Goal: Task Accomplishment & Management: Complete application form

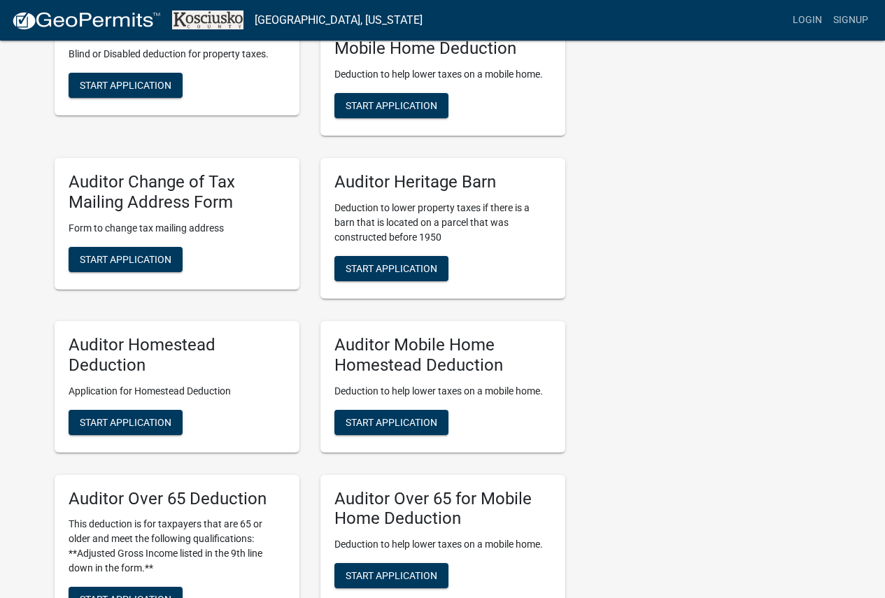
scroll to position [630, 0]
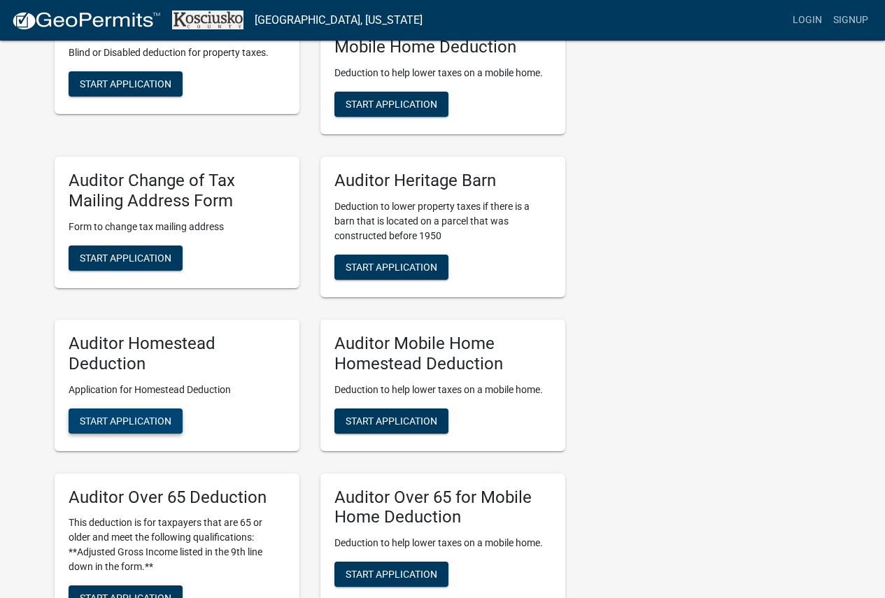
click at [140, 423] on span "Start Application" at bounding box center [126, 420] width 92 height 11
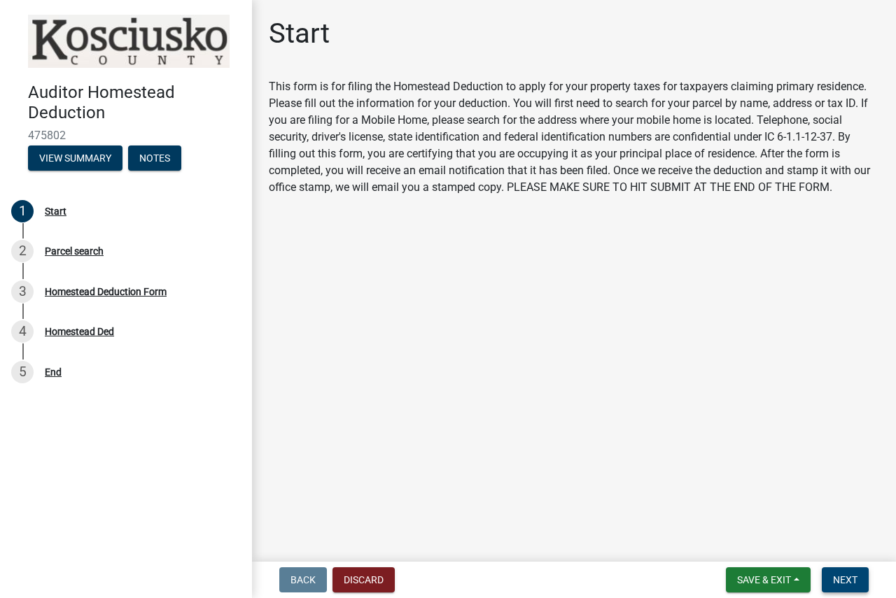
click at [828, 573] on button "Next" at bounding box center [844, 579] width 47 height 25
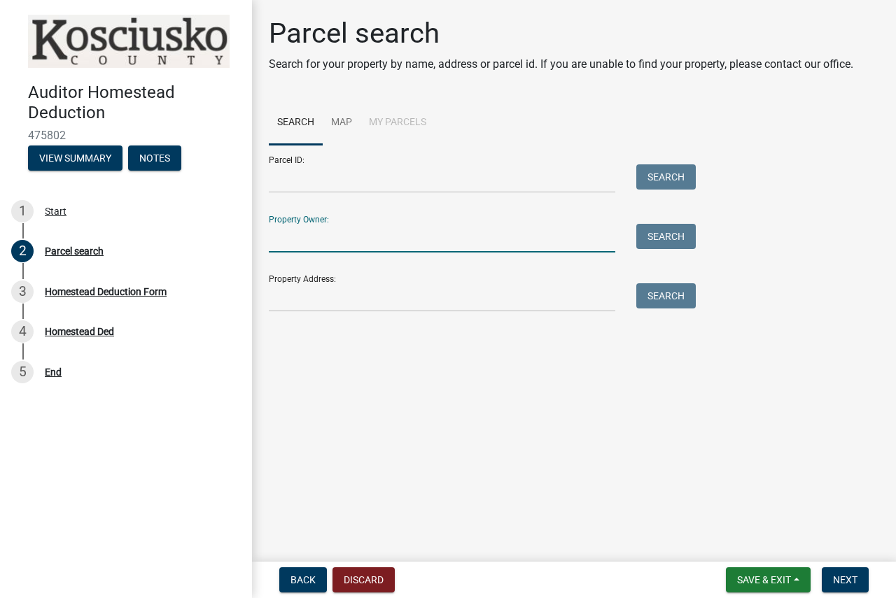
click at [395, 253] on form "Parcel ID: Search Property Owner: Search Property Address: Search" at bounding box center [479, 228] width 420 height 167
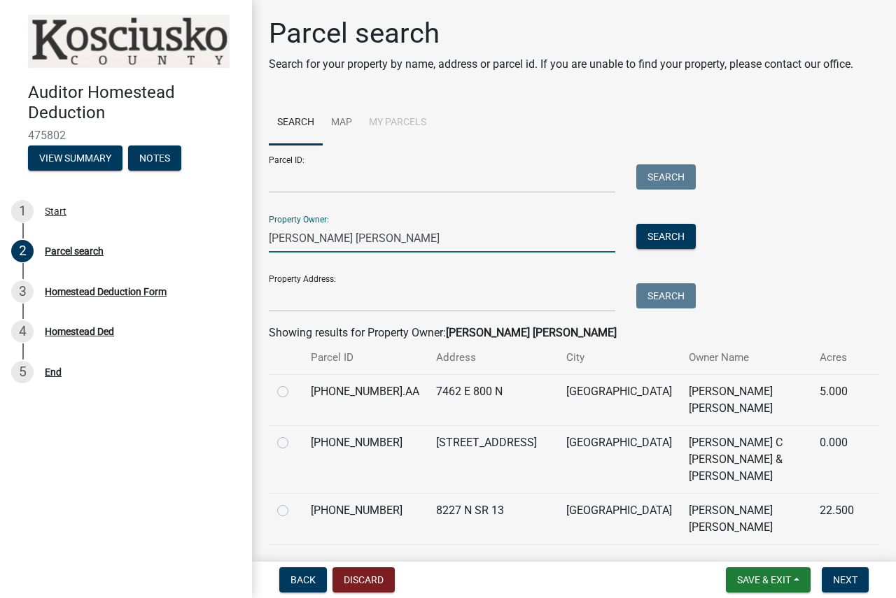
type input "[PERSON_NAME] [PERSON_NAME]"
click at [294, 434] on label at bounding box center [294, 434] width 0 height 0
click at [294, 434] on input "radio" at bounding box center [298, 438] width 9 height 9
radio input "true"
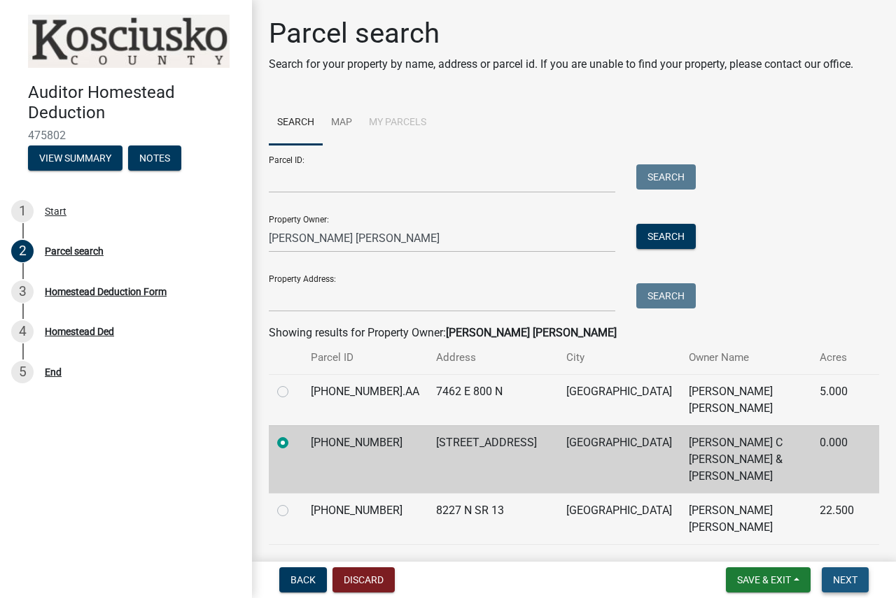
click at [854, 584] on span "Next" at bounding box center [845, 579] width 24 height 11
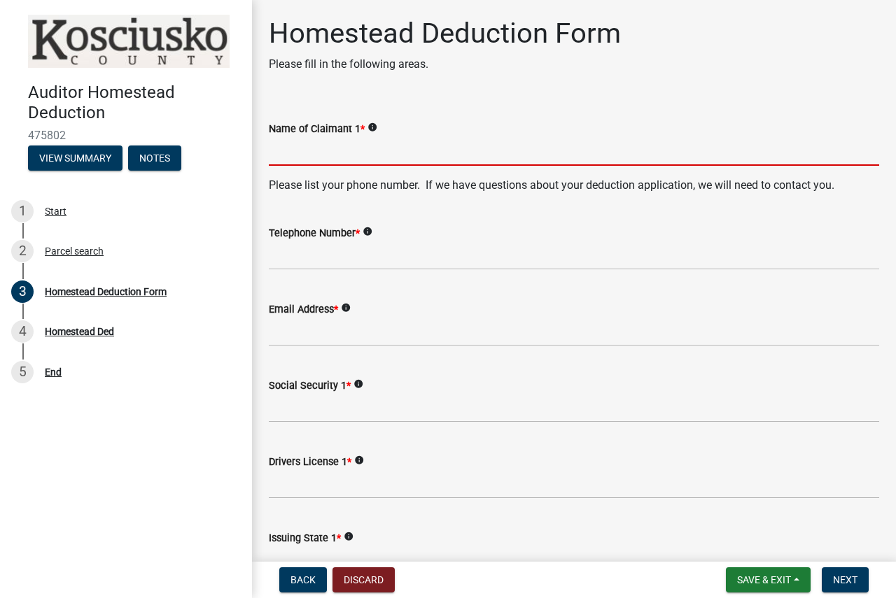
click at [372, 160] on input "Name of Claimant 1 *" at bounding box center [574, 151] width 610 height 29
type input "T"
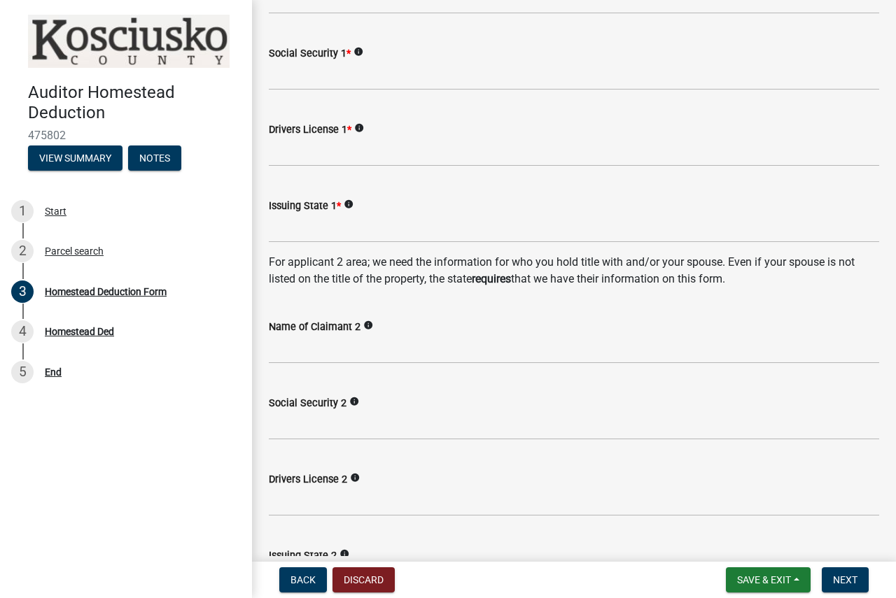
scroll to position [350, 0]
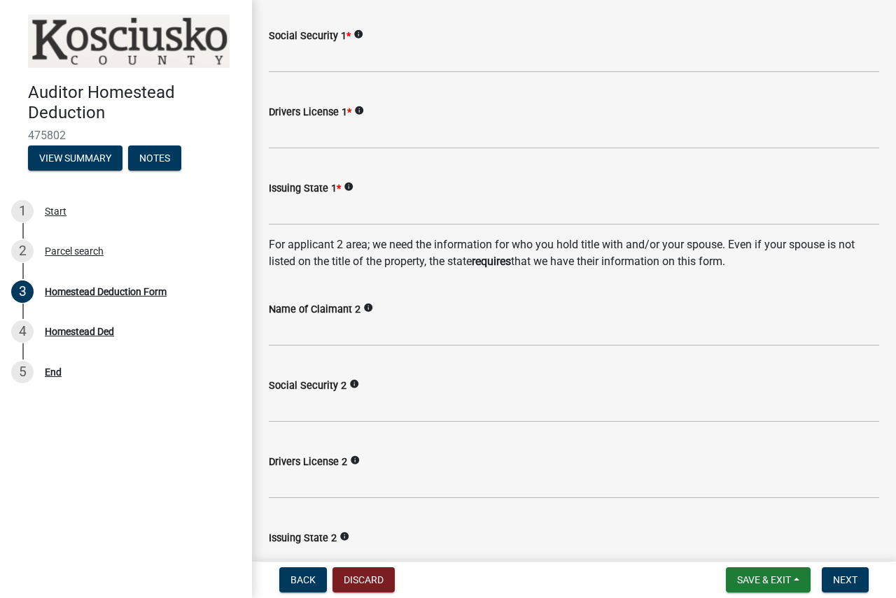
type input "C [PERSON_NAME]"
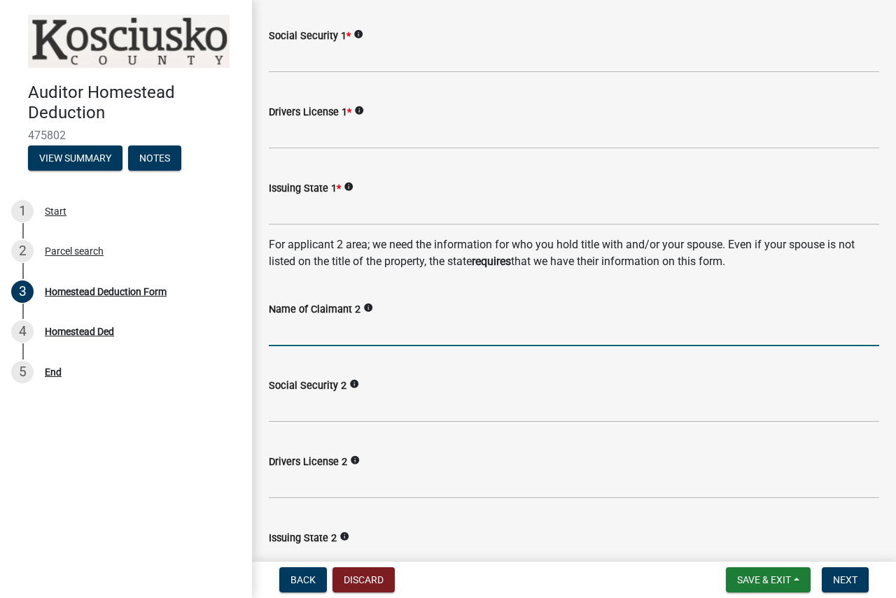
click at [340, 338] on input "Name of Claimant 2" at bounding box center [574, 332] width 610 height 29
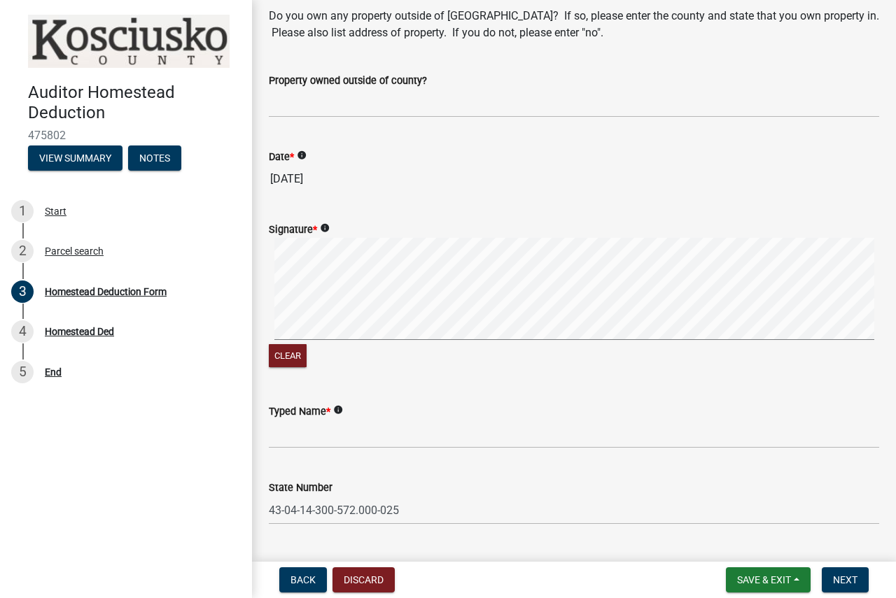
scroll to position [1084, 0]
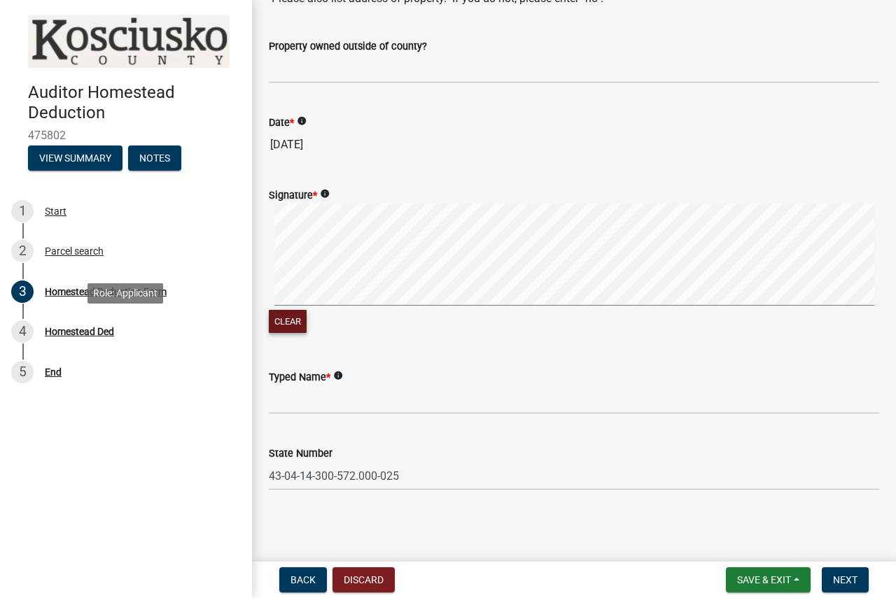
click at [203, 318] on div "Auditor Homestead Deduction 475802 View Summary Notes 1 Start 2 Parcel search 3…" at bounding box center [448, 299] width 896 height 598
type input "[PERSON_NAME]"
click at [281, 320] on button "Clear" at bounding box center [288, 321] width 38 height 23
click at [264, 313] on div "Signature * info Clear" at bounding box center [573, 253] width 631 height 167
click at [305, 324] on div "Clear" at bounding box center [574, 270] width 610 height 133
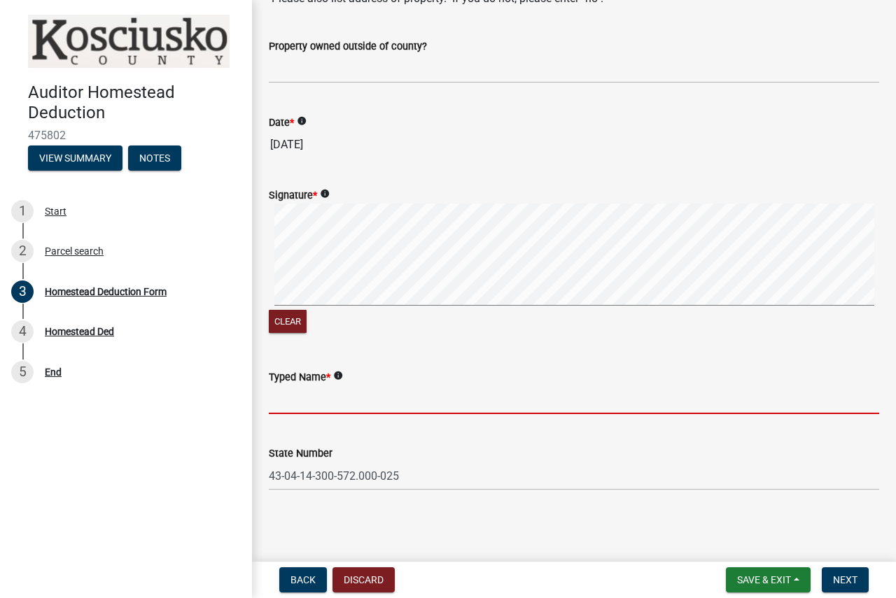
click at [311, 402] on input "Typed Name *" at bounding box center [574, 400] width 610 height 29
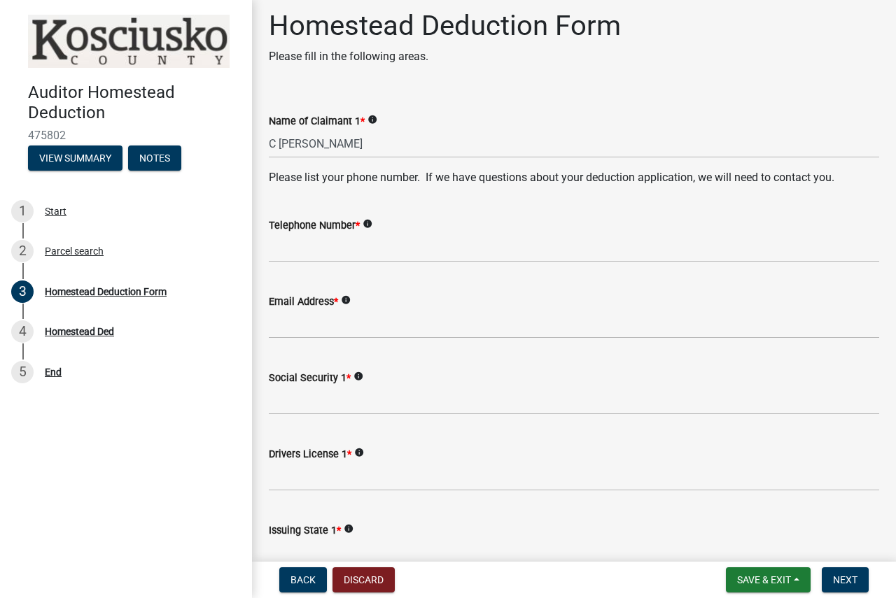
scroll to position [0, 0]
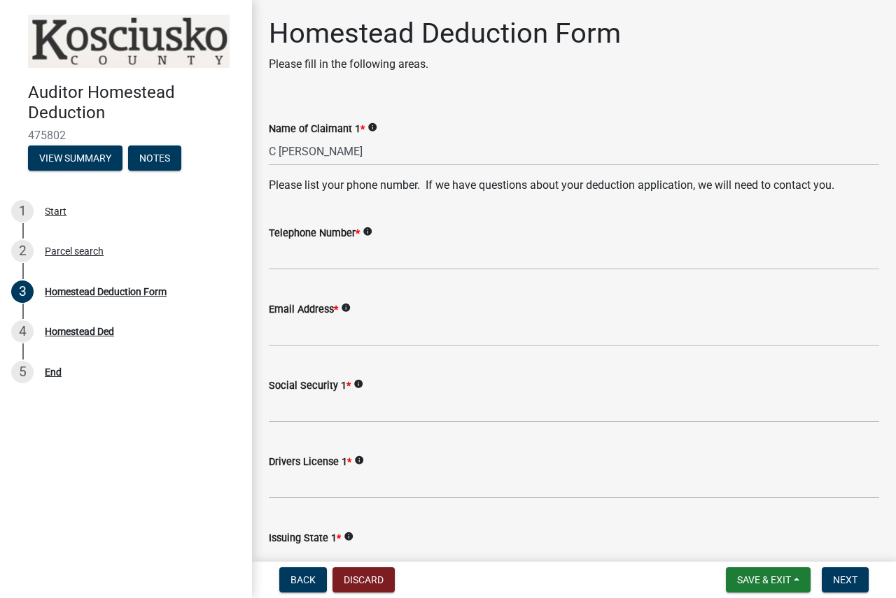
type input "C [PERSON_NAME]"
click at [294, 271] on wm-data-entity-input "Telephone Number * info" at bounding box center [574, 243] width 610 height 76
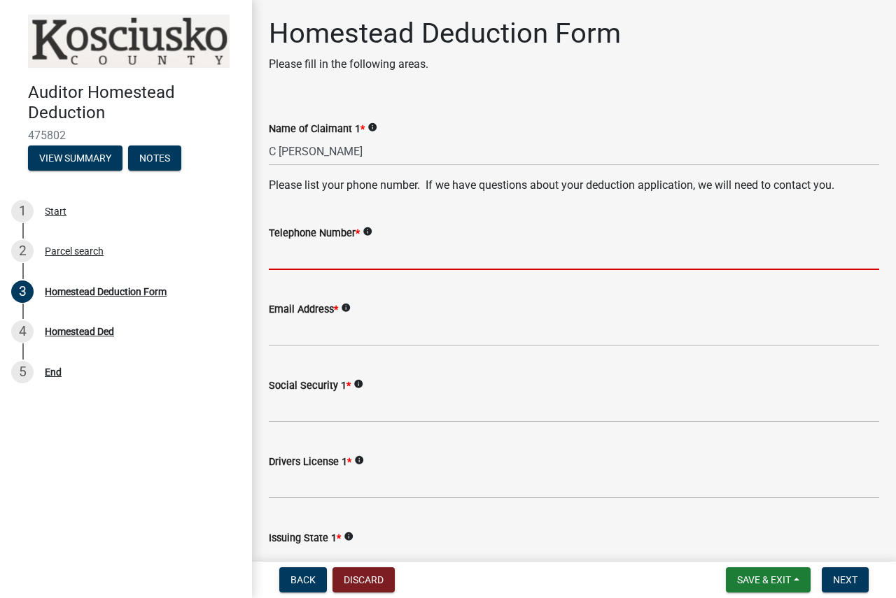
click at [294, 269] on input "Telephone Number *" at bounding box center [574, 255] width 610 height 29
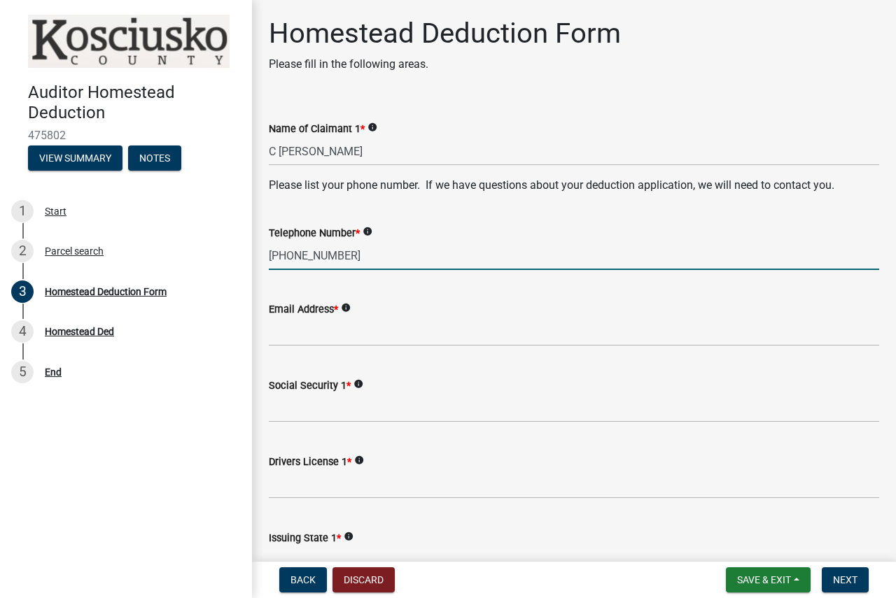
type input "[PHONE_NUMBER]"
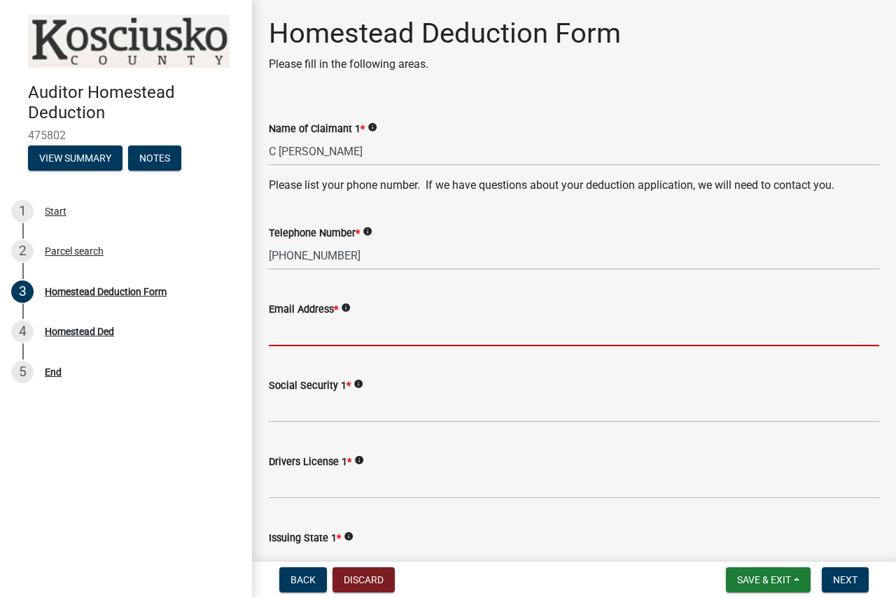
click at [308, 339] on input "Email Address *" at bounding box center [574, 332] width 610 height 29
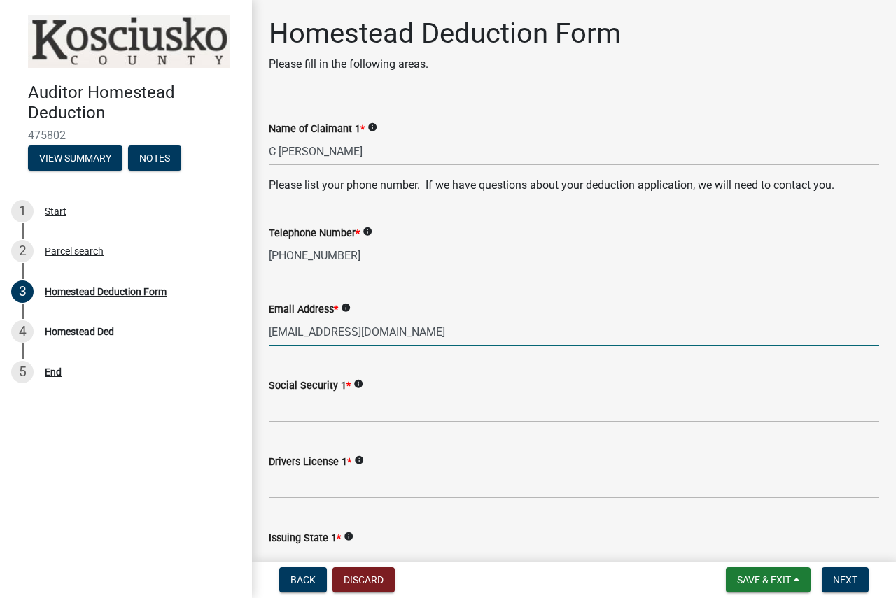
type input "[EMAIL_ADDRESS][DOMAIN_NAME]"
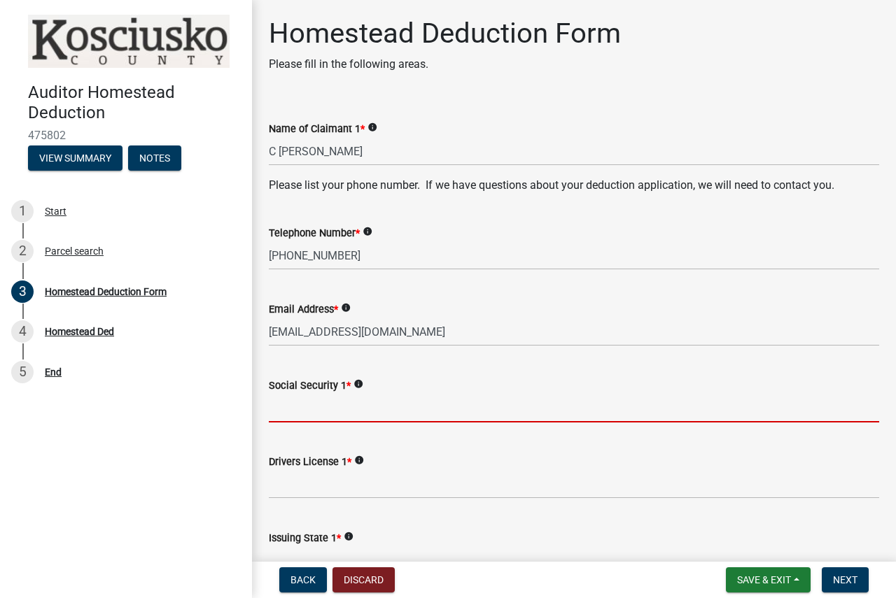
click at [412, 414] on input "Social Security 1 *" at bounding box center [574, 408] width 610 height 29
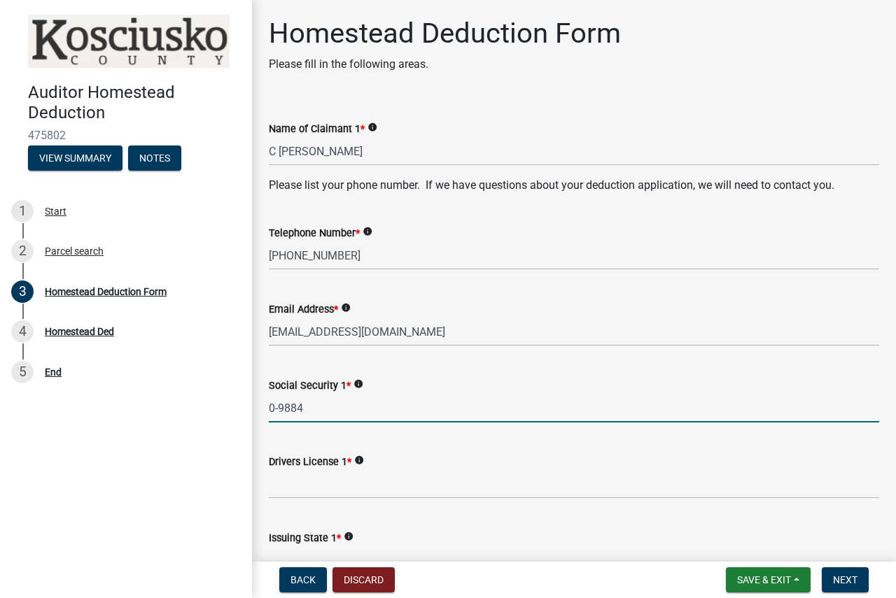
type input "0-9884"
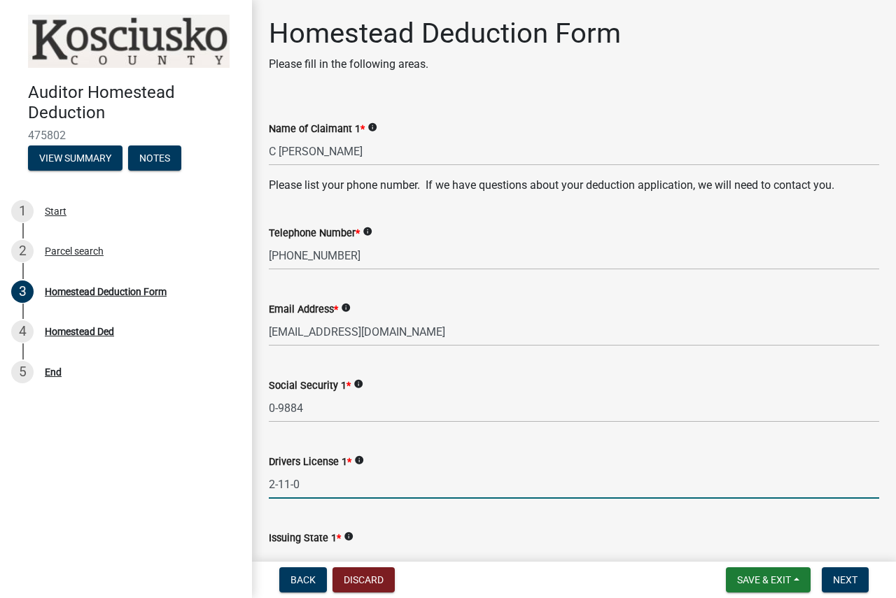
scroll to position [19, 0]
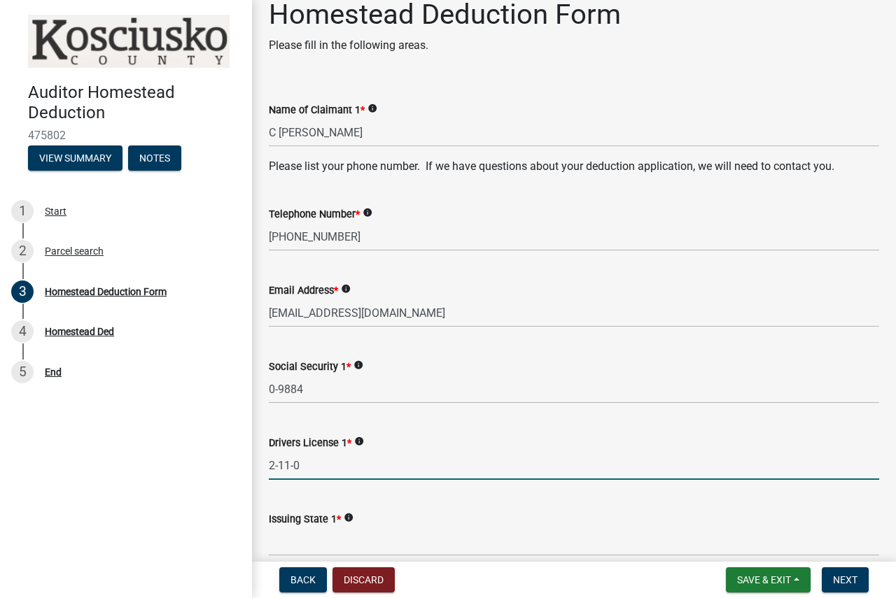
click at [311, 466] on input "2-11-0" at bounding box center [574, 465] width 610 height 29
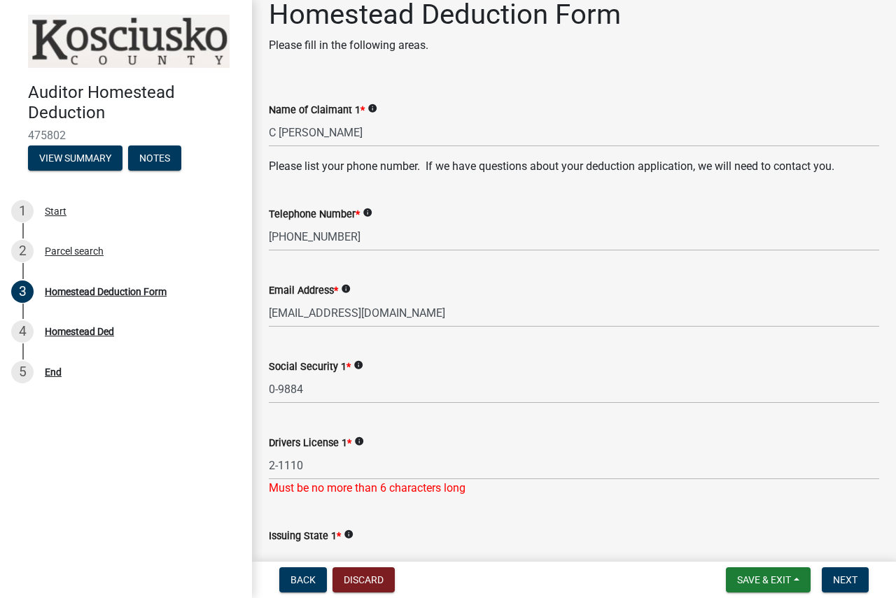
scroll to position [36, 0]
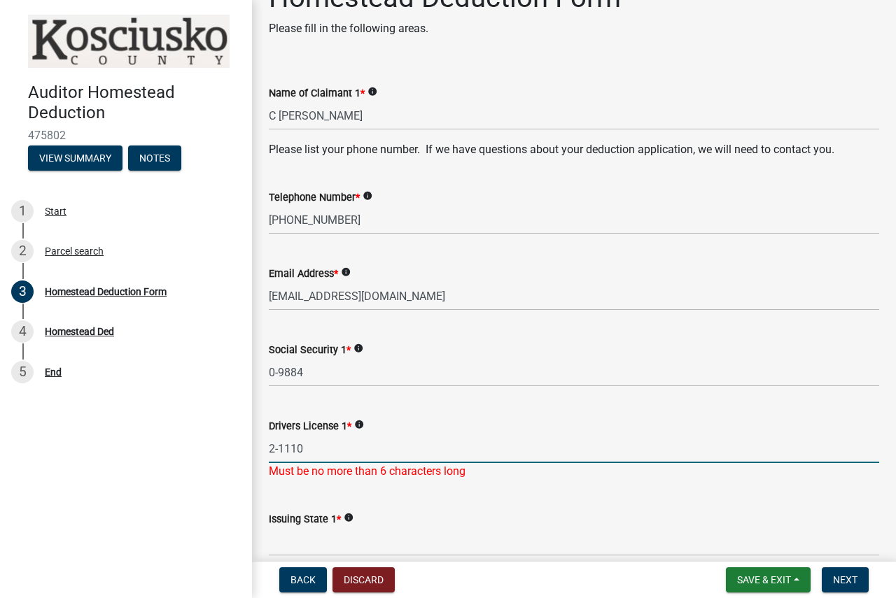
click at [305, 448] on input "2-1110" at bounding box center [574, 448] width 610 height 29
type input "2-1110"
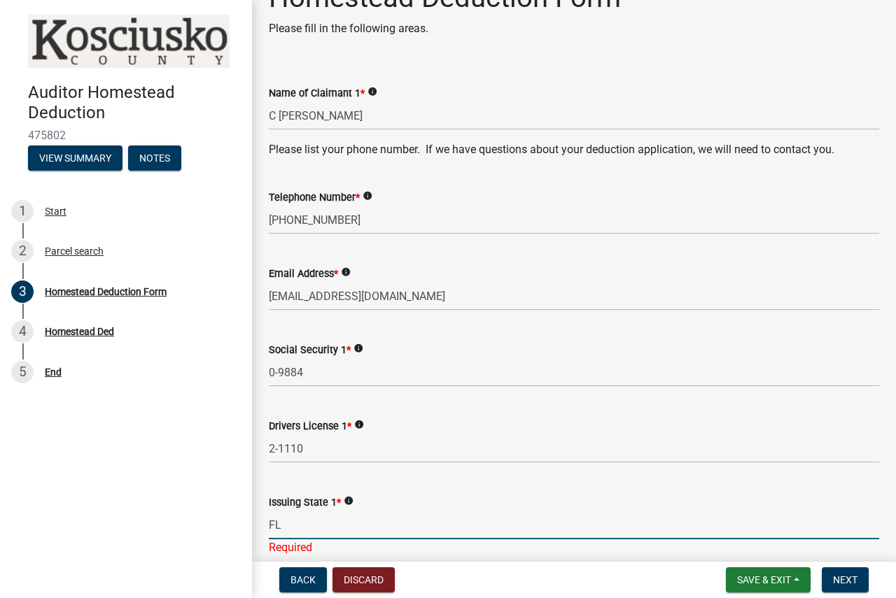
type input "FL"
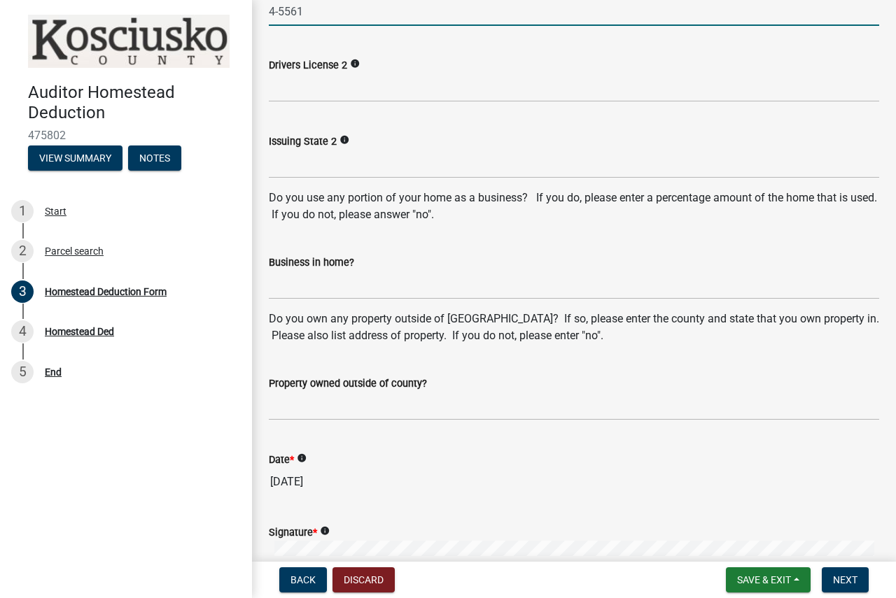
scroll to position [754, 0]
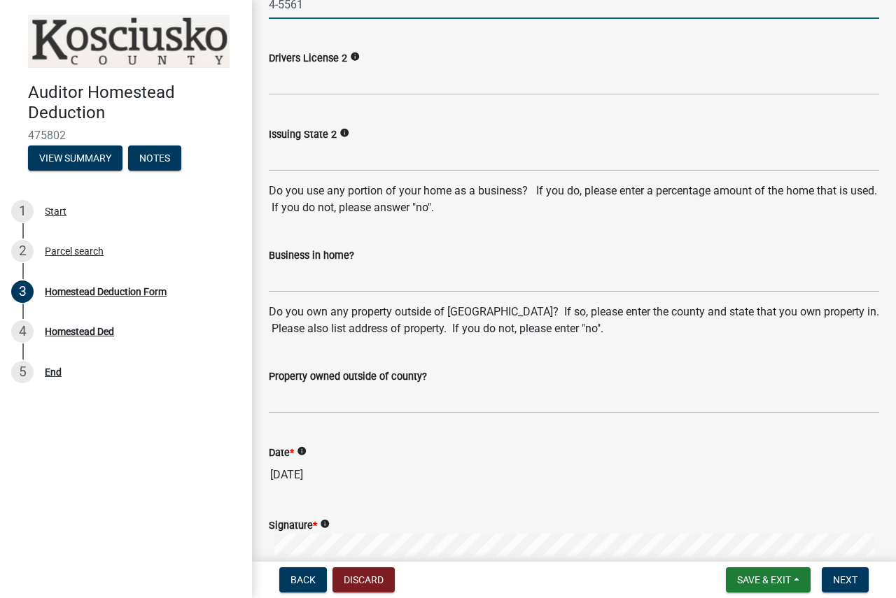
type input "4-5561"
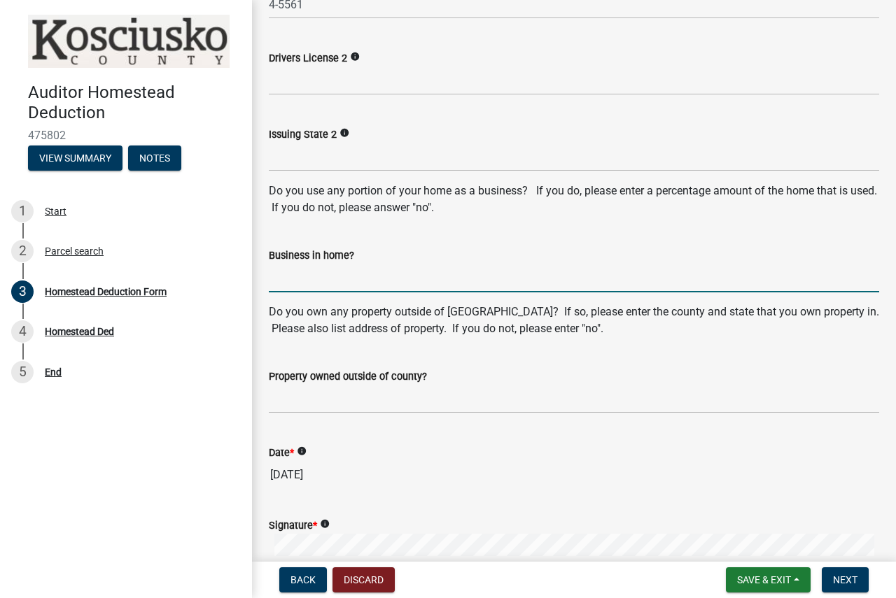
click at [315, 282] on input "Business in home?" at bounding box center [574, 278] width 610 height 29
type input "NO"
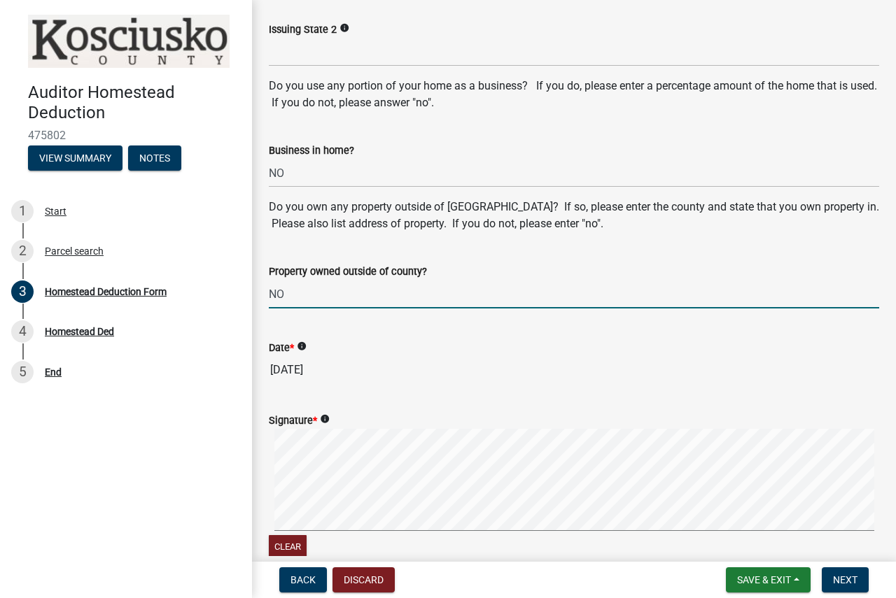
scroll to position [1084, 0]
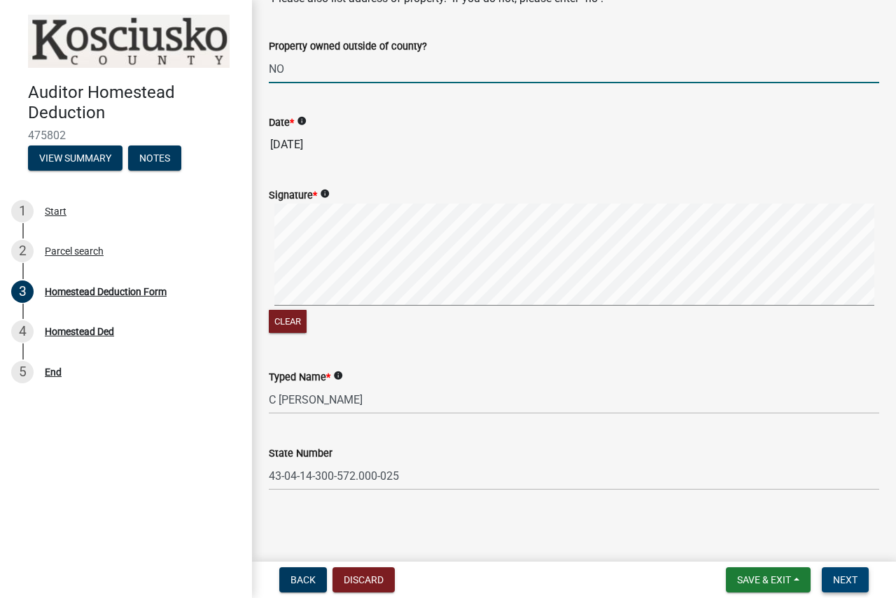
type input "NO"
click at [856, 577] on span "Next" at bounding box center [845, 579] width 24 height 11
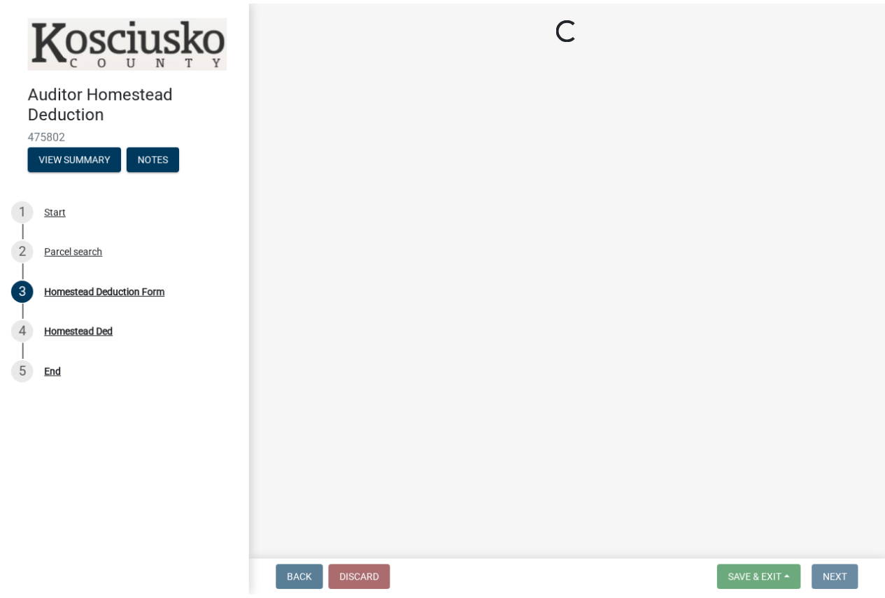
scroll to position [0, 0]
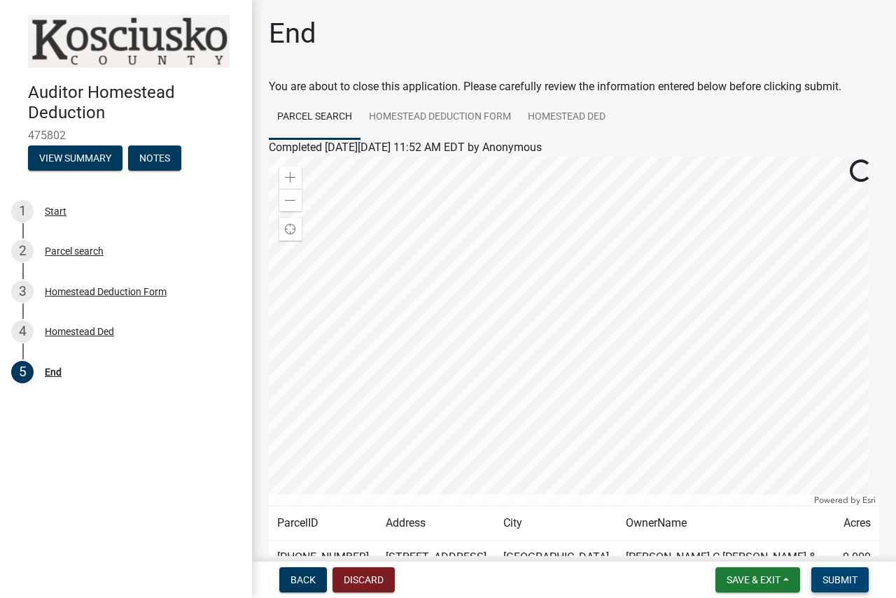
click at [829, 574] on span "Submit" at bounding box center [839, 579] width 35 height 11
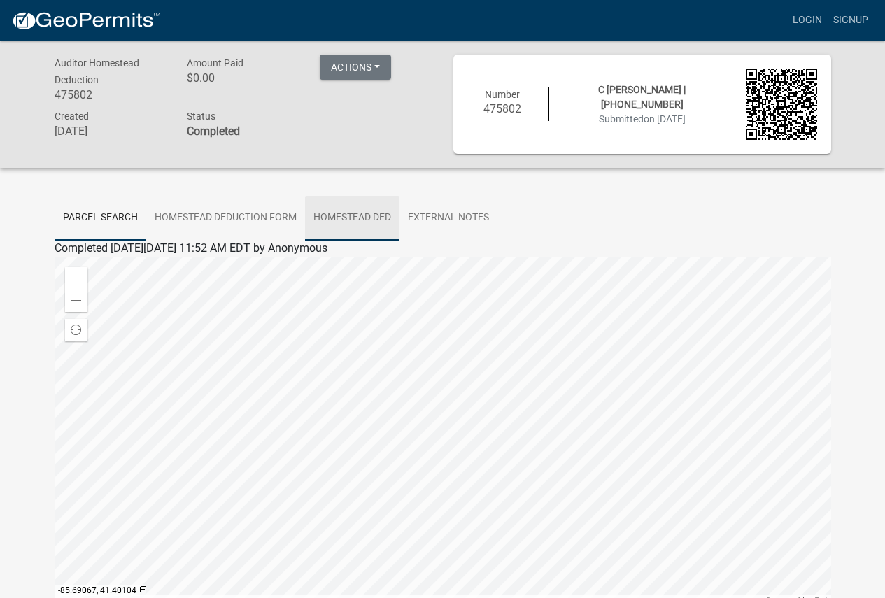
click at [365, 219] on link "Homestead Ded" at bounding box center [352, 218] width 94 height 45
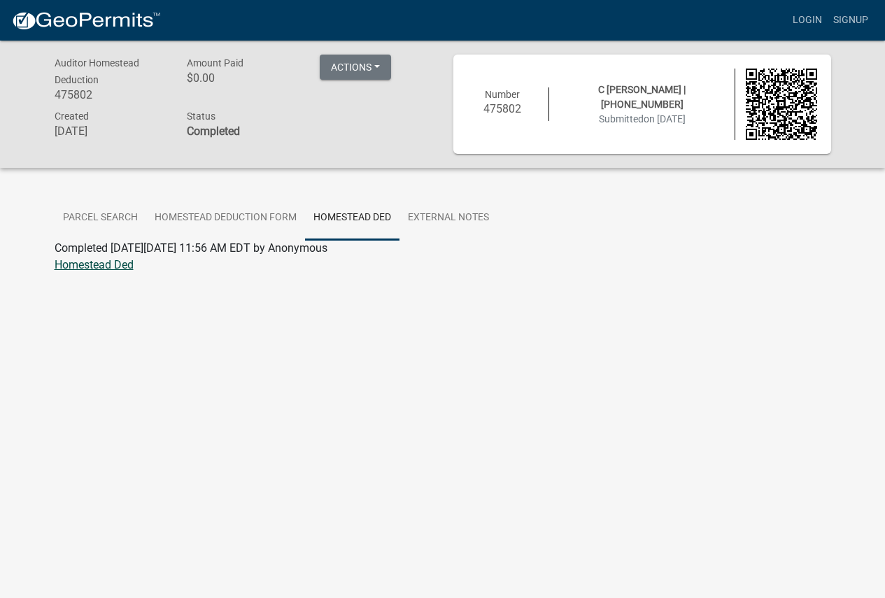
click at [108, 267] on link "Homestead Ded" at bounding box center [94, 264] width 79 height 13
